Goal: Subscribe to service/newsletter

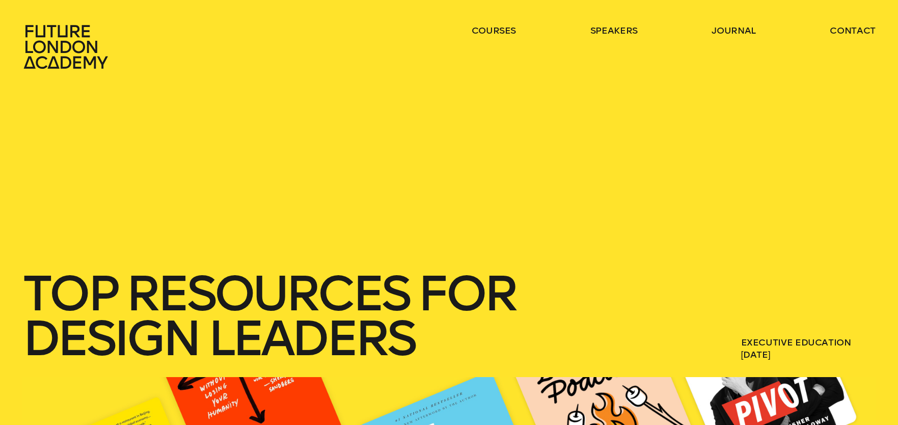
click at [505, 19] on header "courses speakers journal contact" at bounding box center [449, 34] width 898 height 69
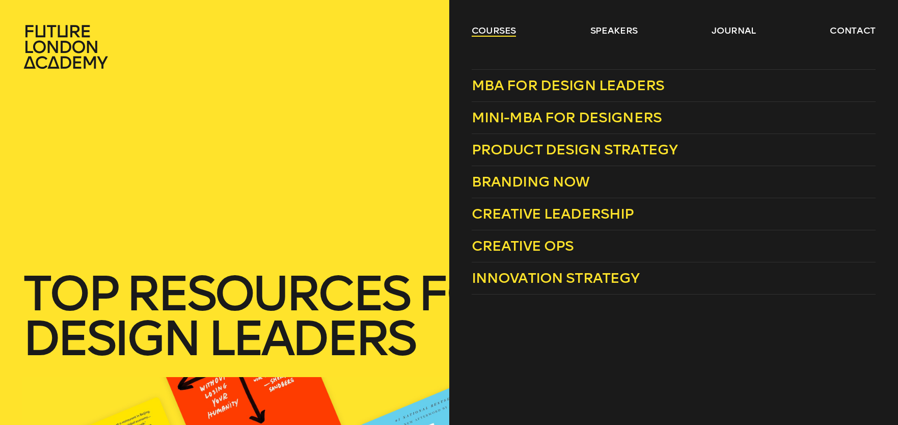
click at [501, 29] on link "courses" at bounding box center [494, 30] width 45 height 12
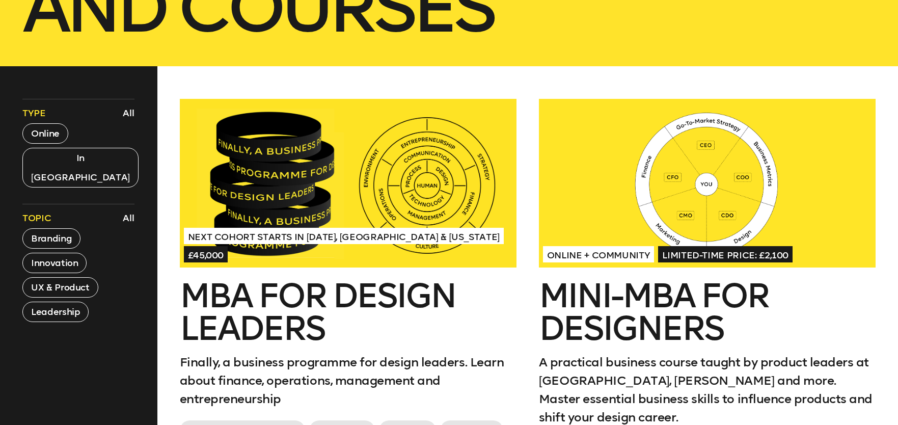
scroll to position [365, 0]
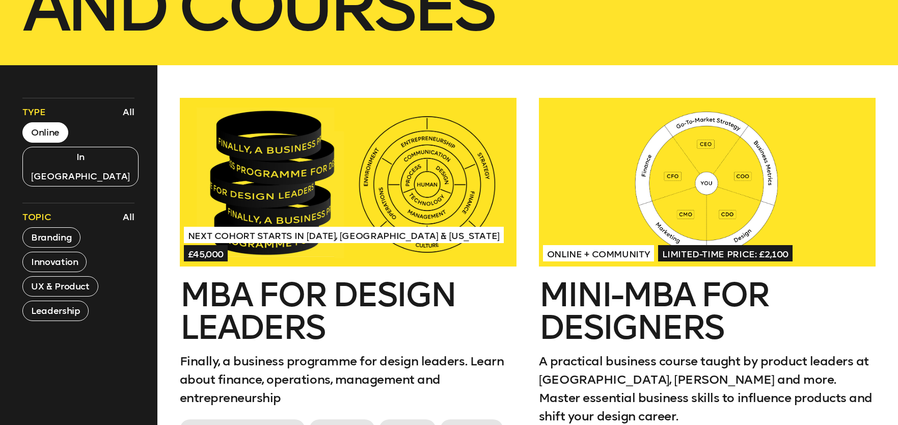
click at [32, 133] on button "Online" at bounding box center [45, 132] width 46 height 20
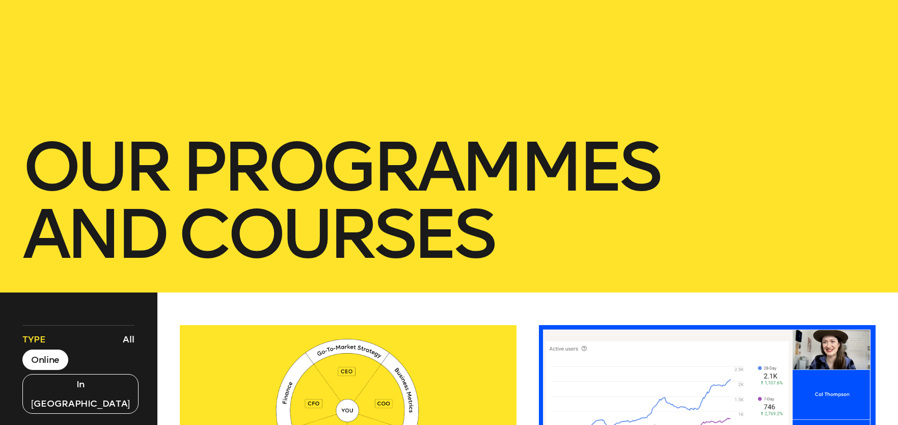
scroll to position [0, 0]
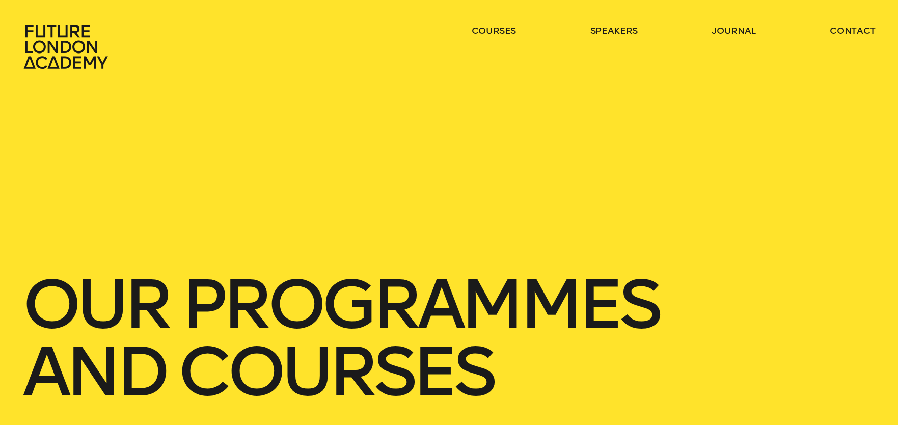
click at [56, 36] on icon at bounding box center [67, 46] width 90 height 45
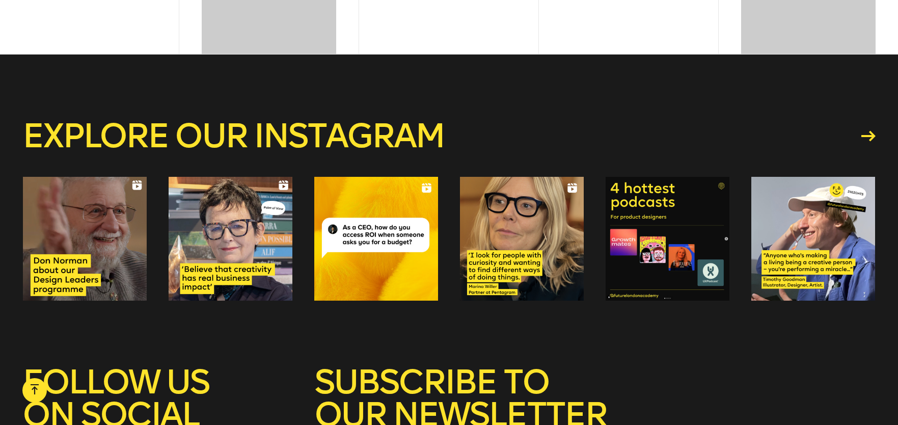
scroll to position [4134, 0]
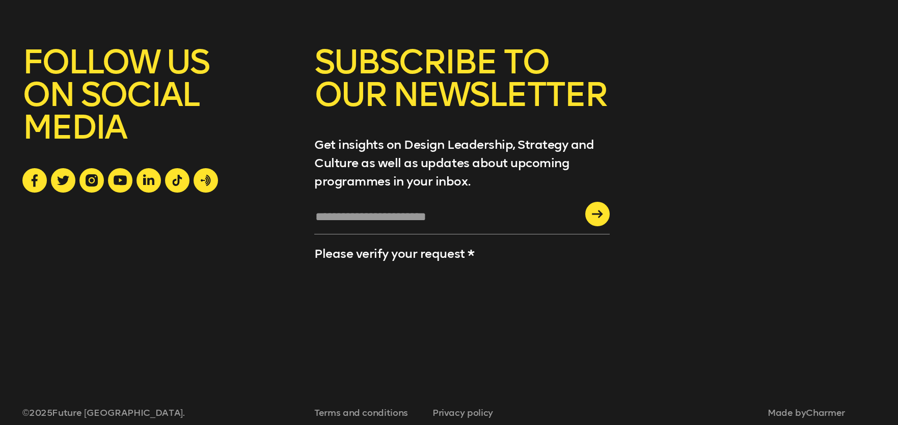
click at [382, 207] on input "text" at bounding box center [462, 221] width 296 height 28
type input "**********"
click at [601, 210] on icon "submit" at bounding box center [597, 214] width 11 height 8
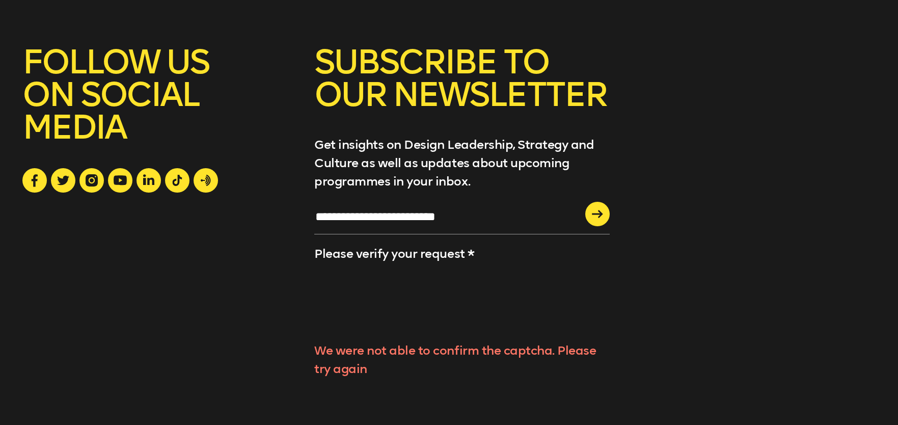
click at [603, 210] on icon "submit" at bounding box center [597, 214] width 11 height 8
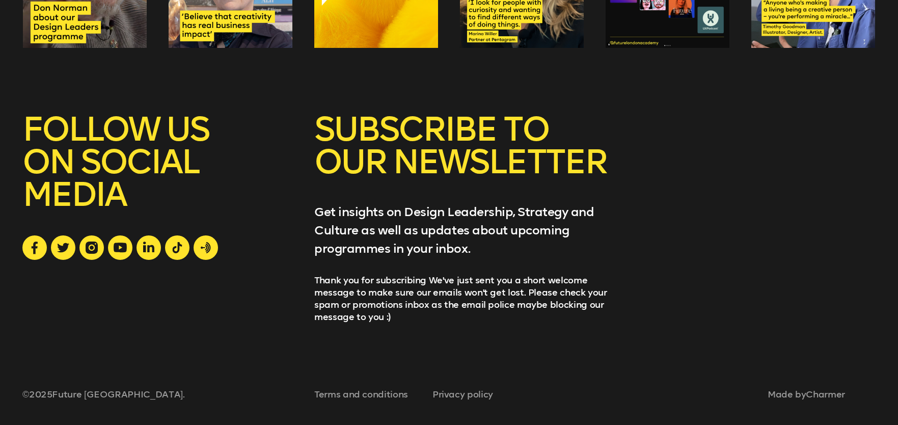
scroll to position [4049, 0]
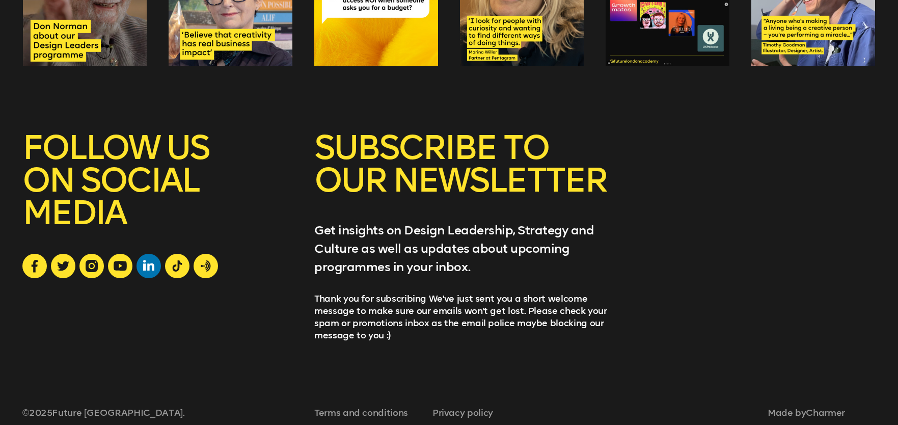
click at [150, 259] on icon at bounding box center [148, 264] width 11 height 11
